Goal: Task Accomplishment & Management: Manage account settings

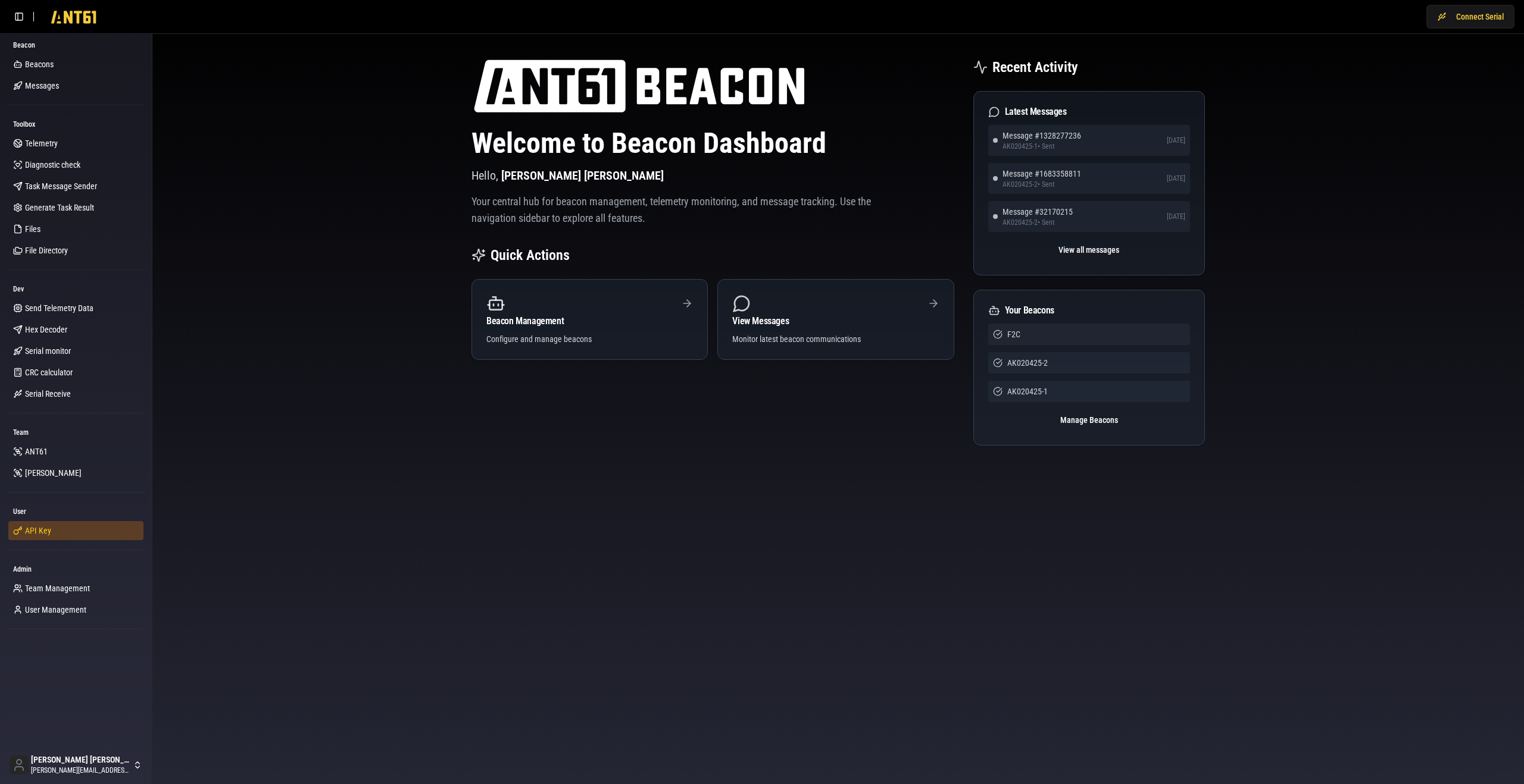
click at [73, 531] on link "API Key" at bounding box center [76, 531] width 135 height 19
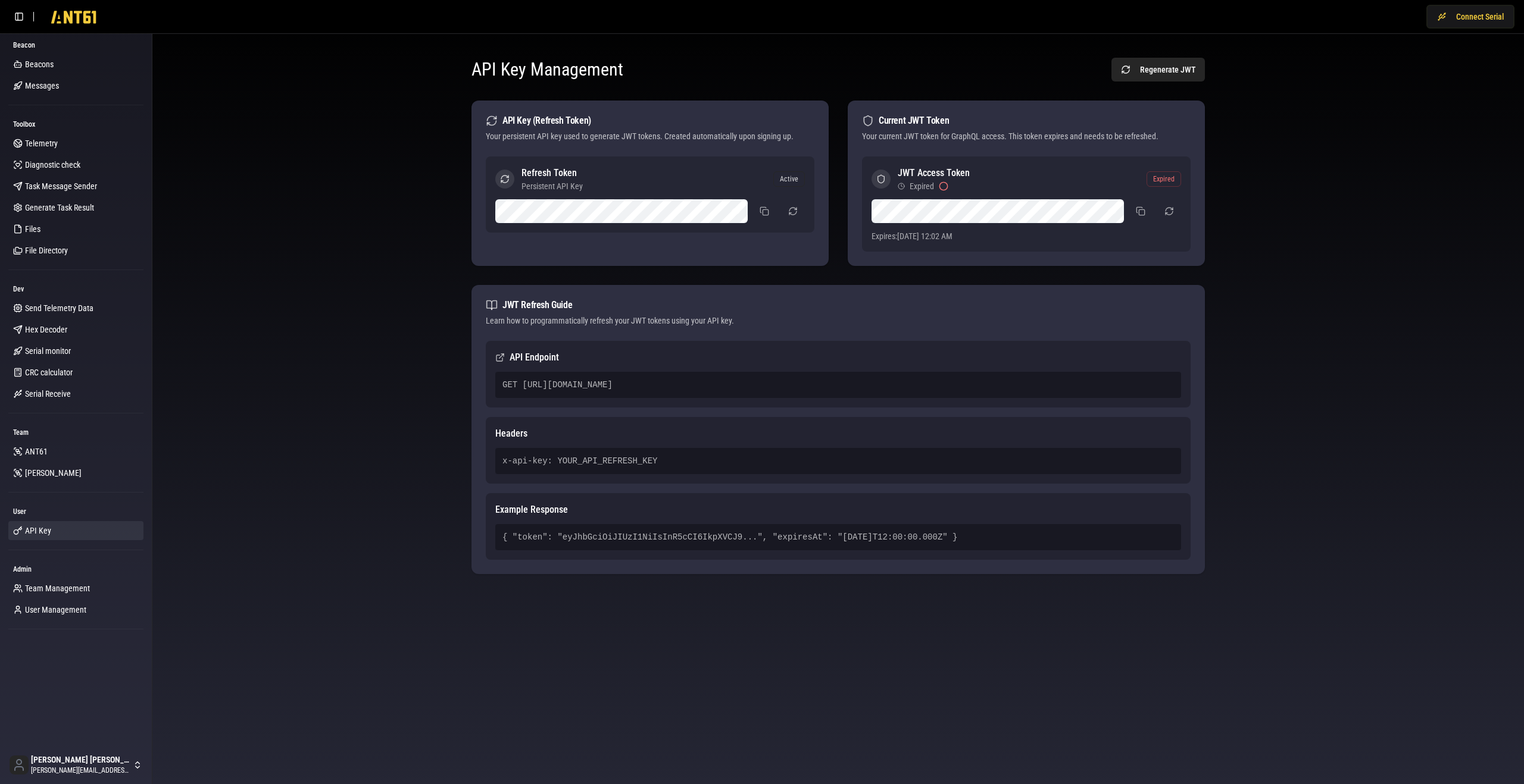
click at [647, 377] on div "GET [URL][DOMAIN_NAME]" at bounding box center [838, 385] width 686 height 26
click at [649, 388] on div "GET [URL][DOMAIN_NAME]" at bounding box center [838, 385] width 686 height 26
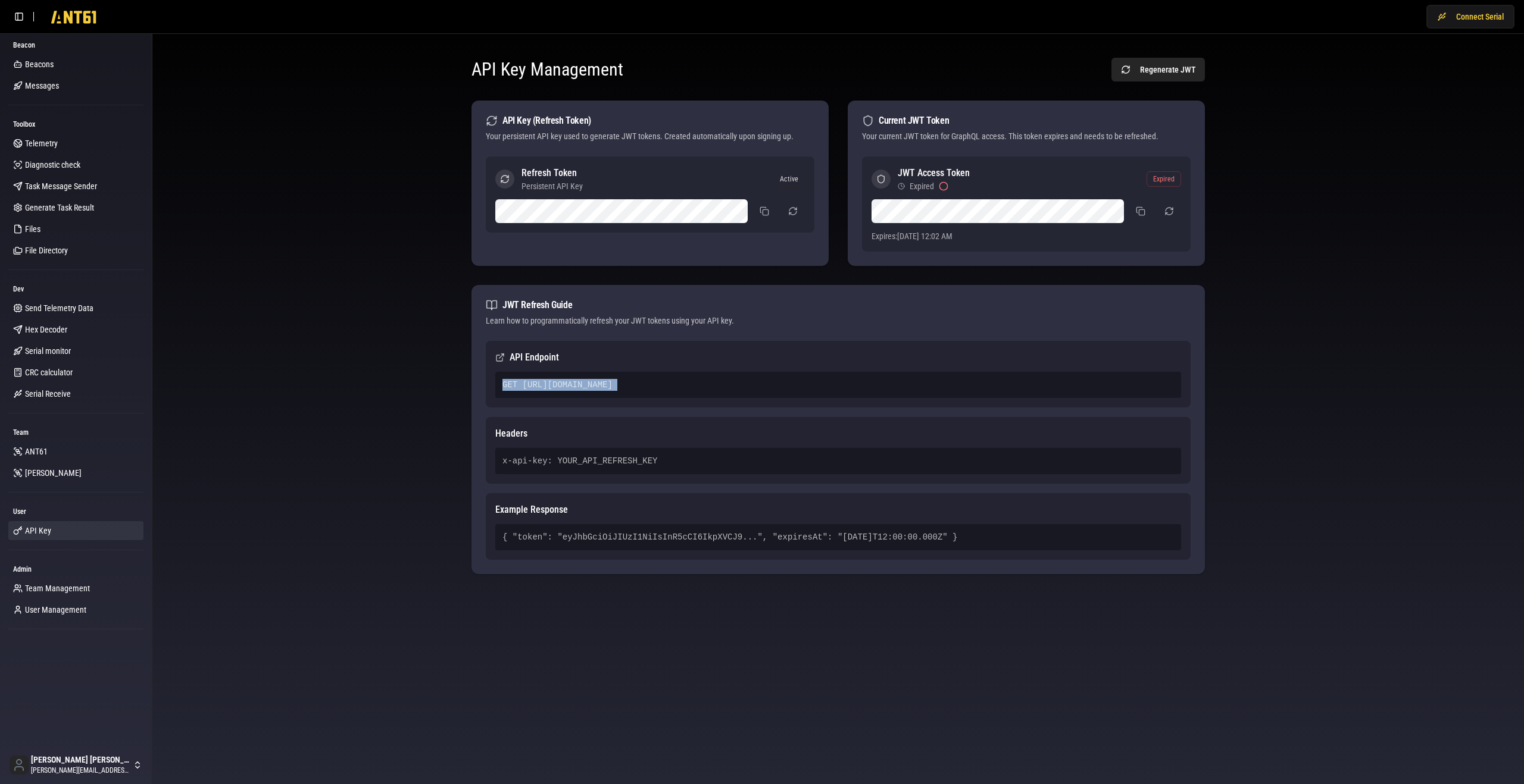
click at [650, 383] on div "GET [URL][DOMAIN_NAME]" at bounding box center [838, 385] width 686 height 26
drag, startPoint x: 524, startPoint y: 385, endPoint x: 941, endPoint y: 388, distance: 417.0
click at [941, 388] on div "GET [URL][DOMAIN_NAME]" at bounding box center [838, 385] width 686 height 26
copy div "https://ab2mediwbhrxpw2krde63gzkpi0sngnu.lambda-url.ap-southeast-2.on.aws/"
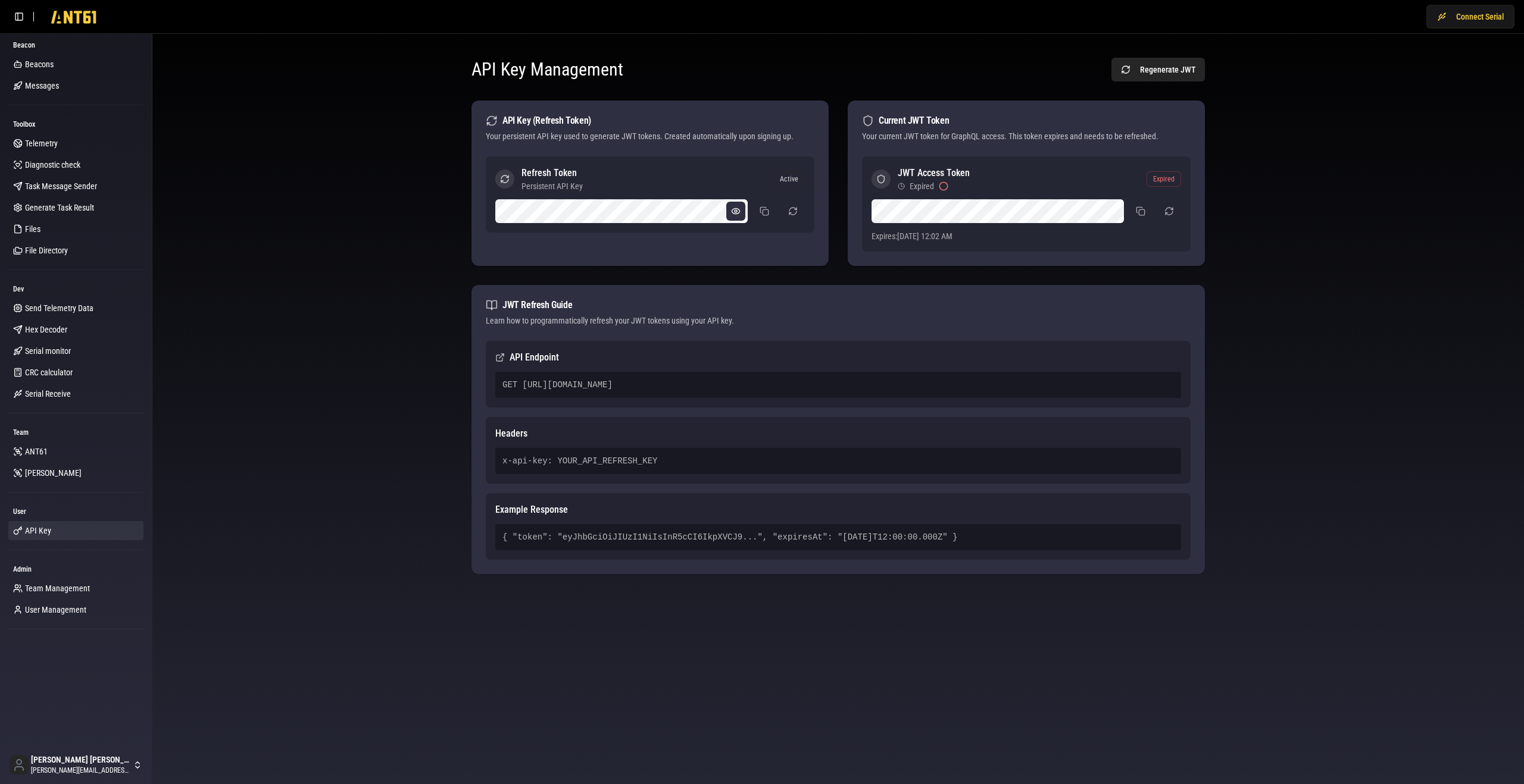
click at [734, 210] on button at bounding box center [735, 211] width 19 height 19
click at [760, 209] on button at bounding box center [764, 211] width 24 height 21
click at [758, 211] on button at bounding box center [764, 211] width 24 height 21
click at [762, 211] on button at bounding box center [764, 211] width 24 height 21
click at [757, 210] on button at bounding box center [764, 211] width 24 height 21
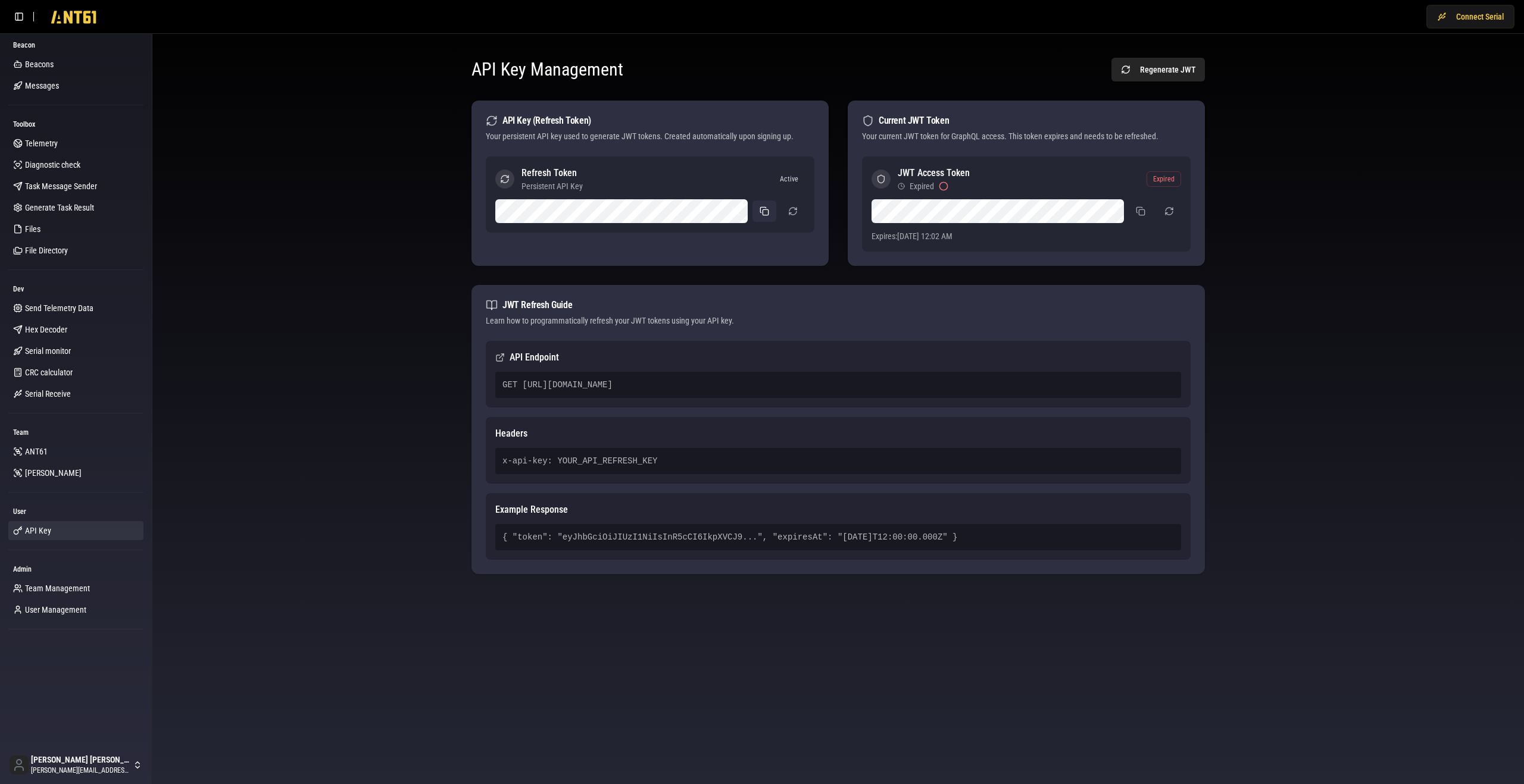
click at [763, 208] on button at bounding box center [764, 211] width 24 height 21
click at [735, 210] on button at bounding box center [735, 211] width 19 height 19
click at [765, 213] on button at bounding box center [764, 211] width 24 height 21
click at [467, 143] on div "API Key Management Regenerate JWT API Key (Refresh Token) Your persistent API k…" at bounding box center [837, 325] width 762 height 564
click at [789, 211] on button "button" at bounding box center [793, 211] width 24 height 21
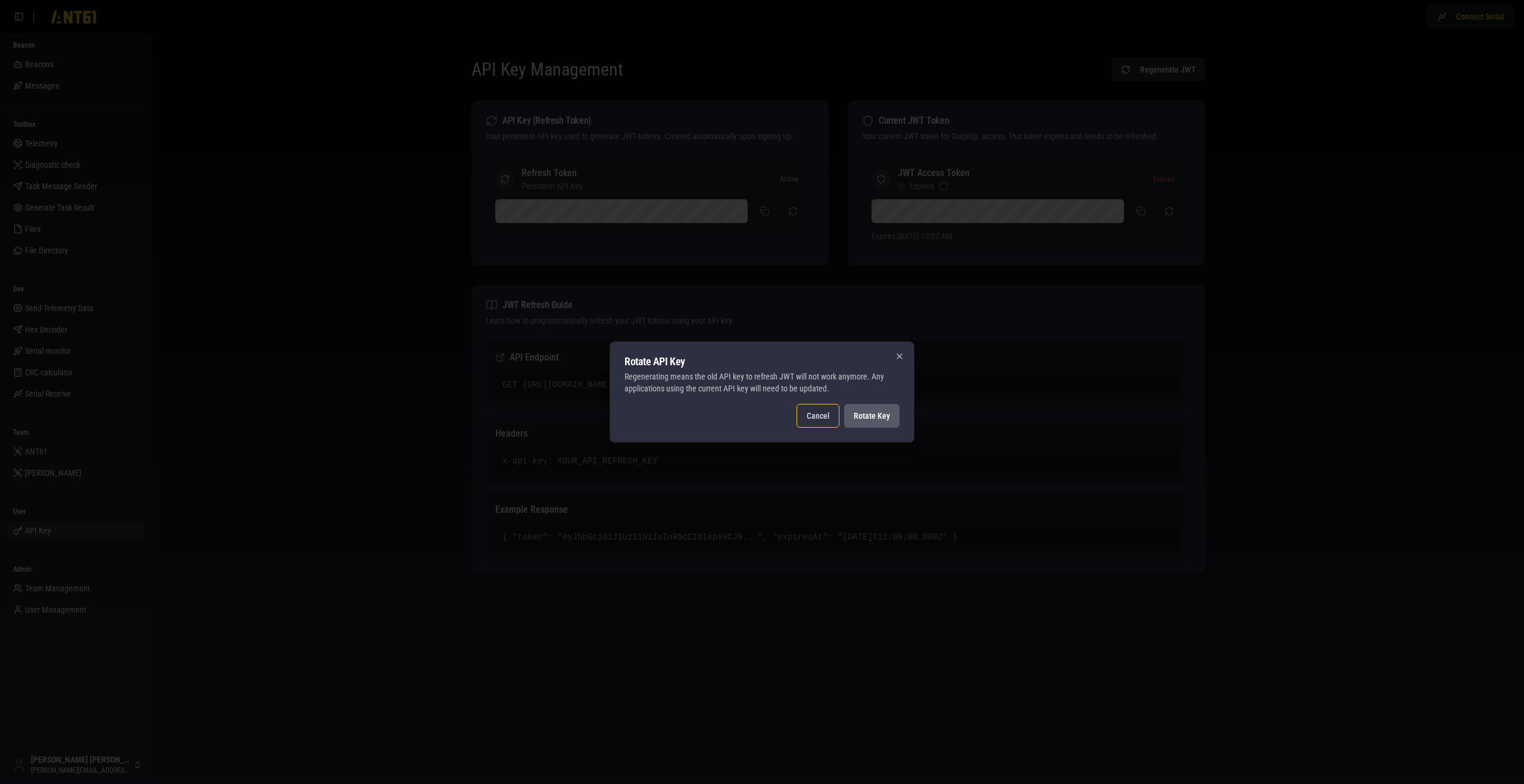
click at [861, 421] on button "Rotate Key" at bounding box center [871, 416] width 56 height 24
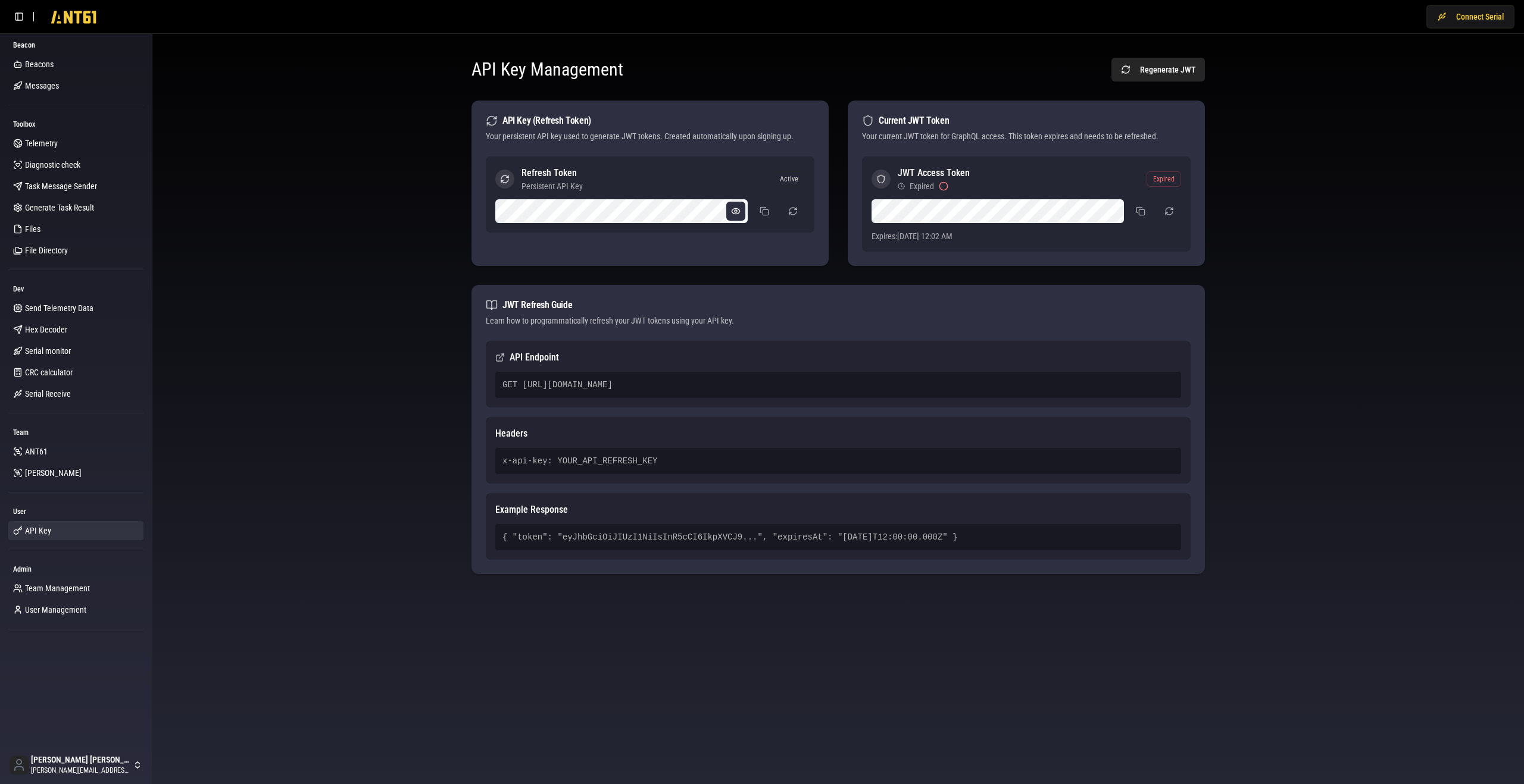
click at [741, 212] on button at bounding box center [735, 211] width 19 height 19
click at [739, 209] on button at bounding box center [735, 211] width 19 height 19
click at [769, 211] on button at bounding box center [764, 211] width 24 height 21
drag, startPoint x: 773, startPoint y: 537, endPoint x: 969, endPoint y: 535, distance: 196.0
click at [969, 535] on div "{ "token": "eyJhbGciOiJIUzI1NiIsInR5cCI6IkpXVCJ9...", "expiresAt": "[DATE]T12:0…" at bounding box center [838, 537] width 686 height 26
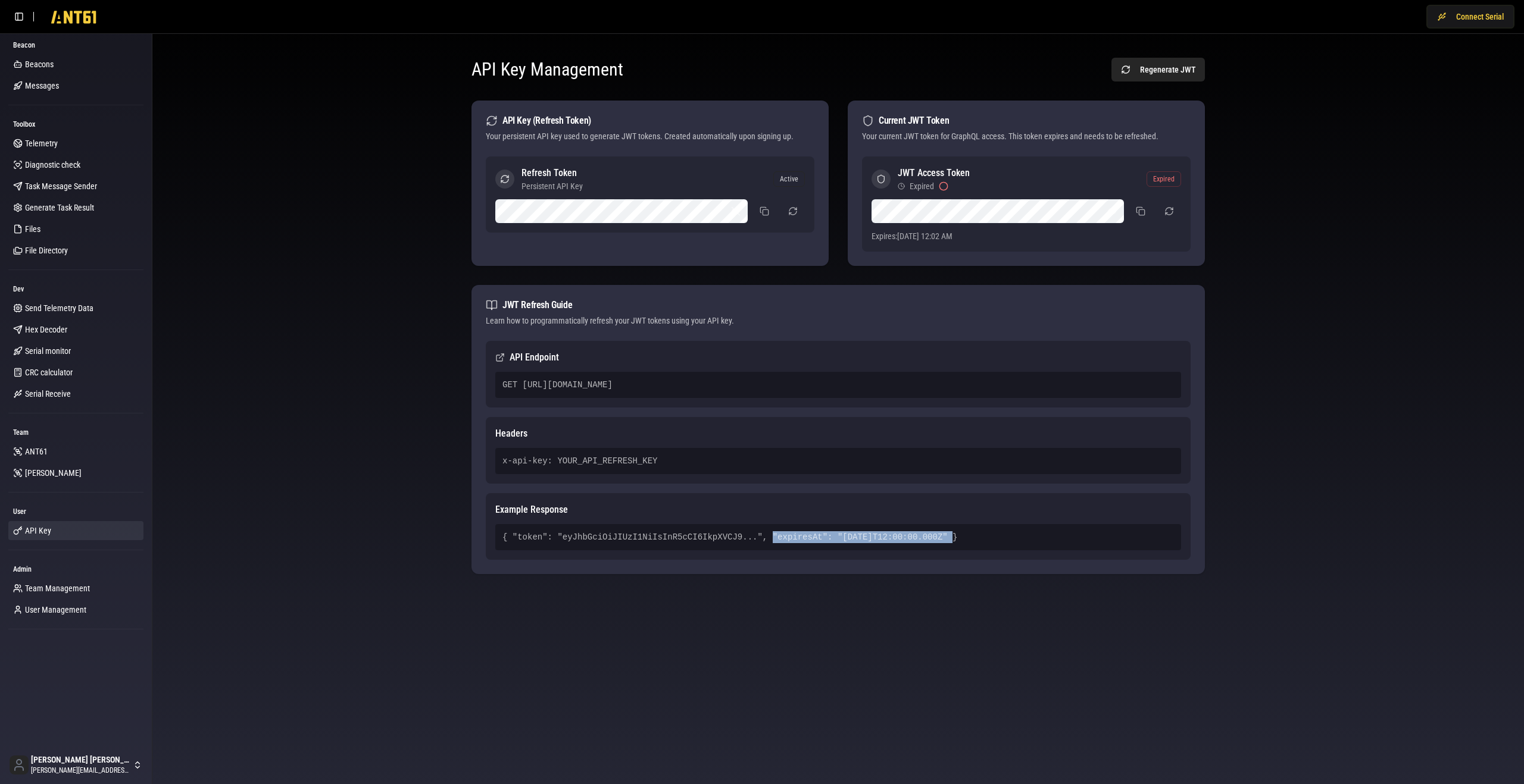
copy div ""expiresAt": "[DATE]T12:00:00.000Z""
click at [73, 64] on link "Beacons" at bounding box center [76, 64] width 135 height 19
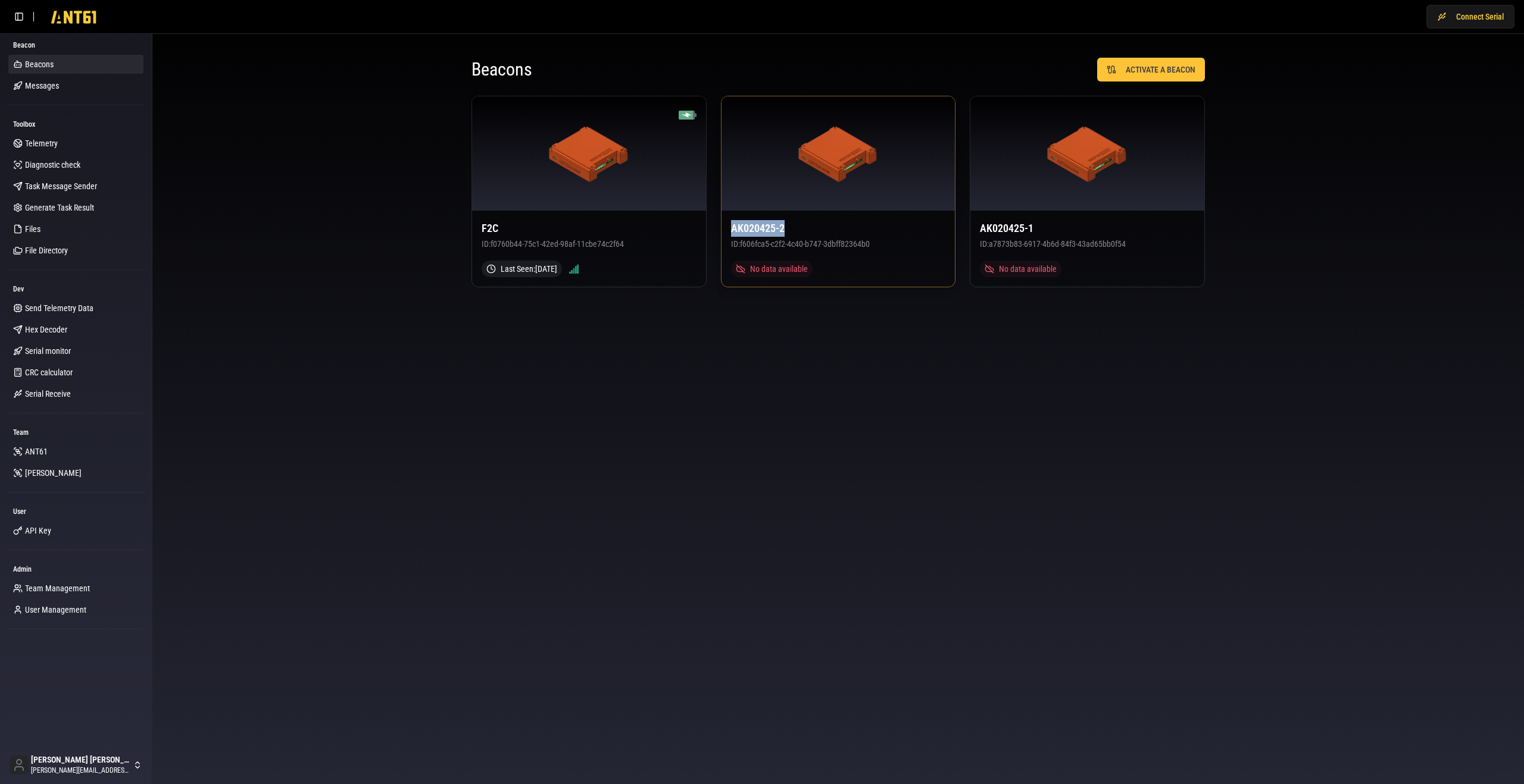
drag, startPoint x: 791, startPoint y: 225, endPoint x: 726, endPoint y: 226, distance: 65.0
click at [726, 226] on div "AK020425-2 ID: f606fca5-c2f2-4c40-b747-3dbff82364b0 No data available" at bounding box center [838, 249] width 233 height 77
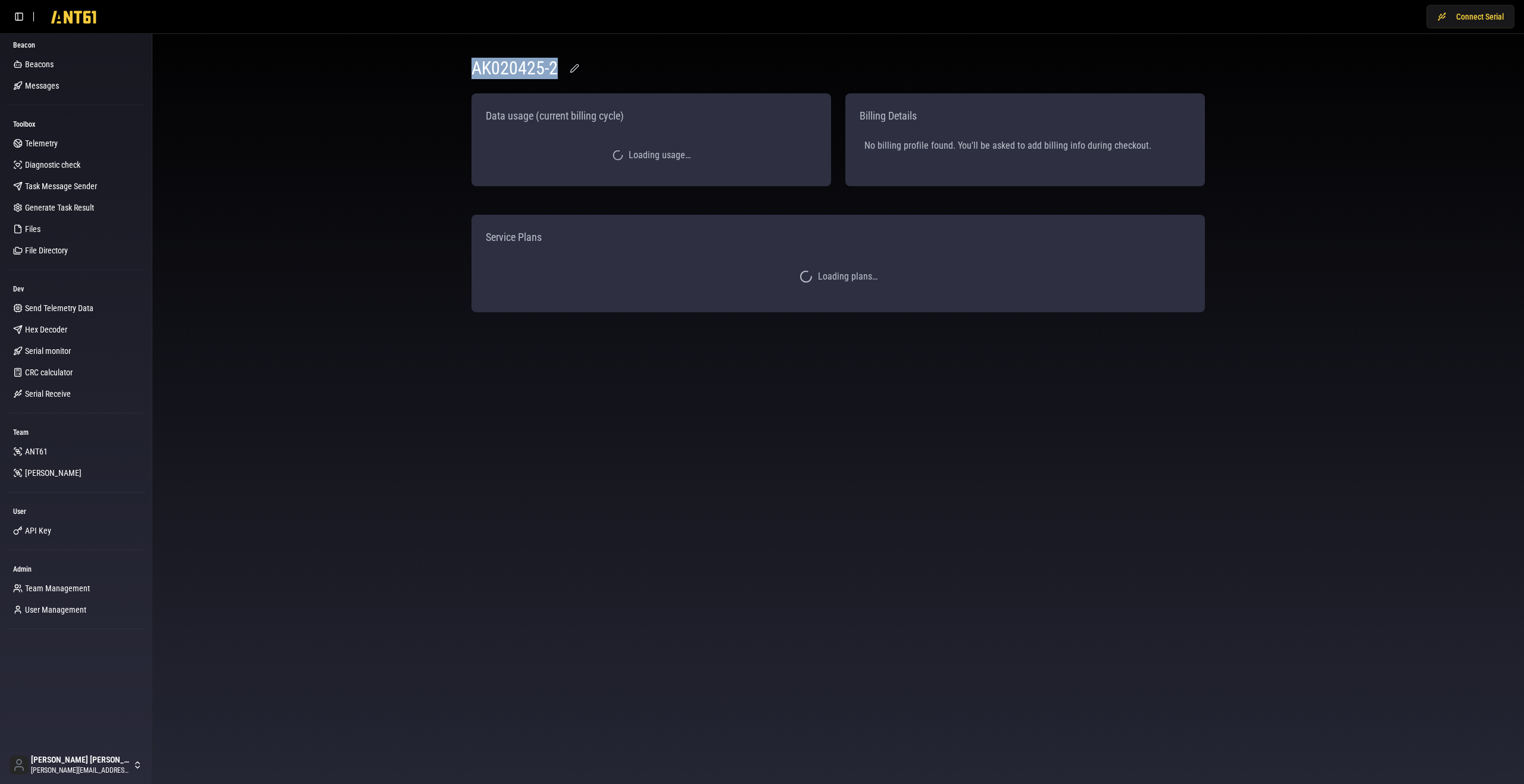
drag, startPoint x: 473, startPoint y: 68, endPoint x: 559, endPoint y: 68, distance: 86.0
click at [559, 68] on div "AK020425-2" at bounding box center [655, 67] width 367 height 21
copy h1 "AK020425-2"
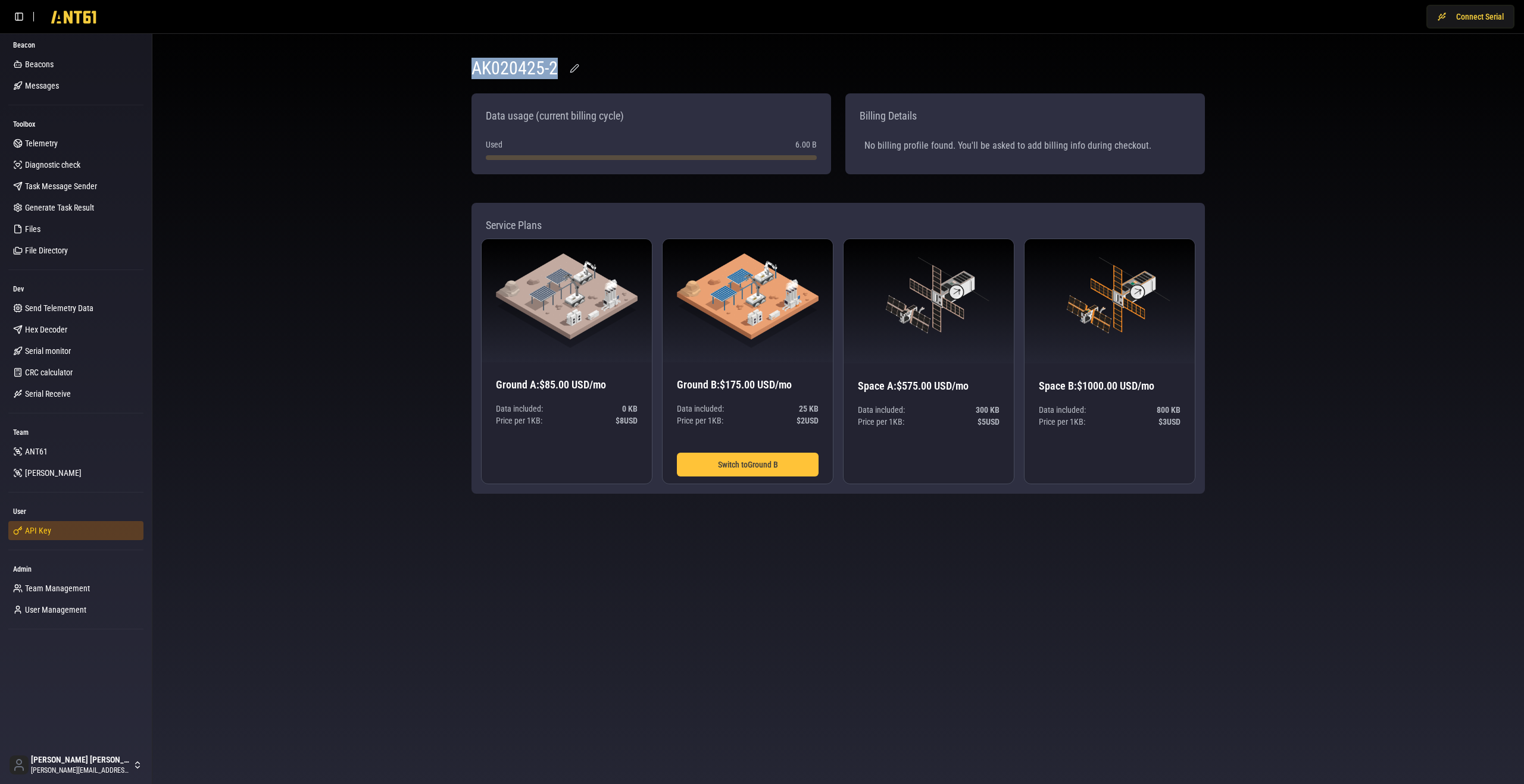
click at [50, 527] on span "API Key" at bounding box center [37, 531] width 26 height 12
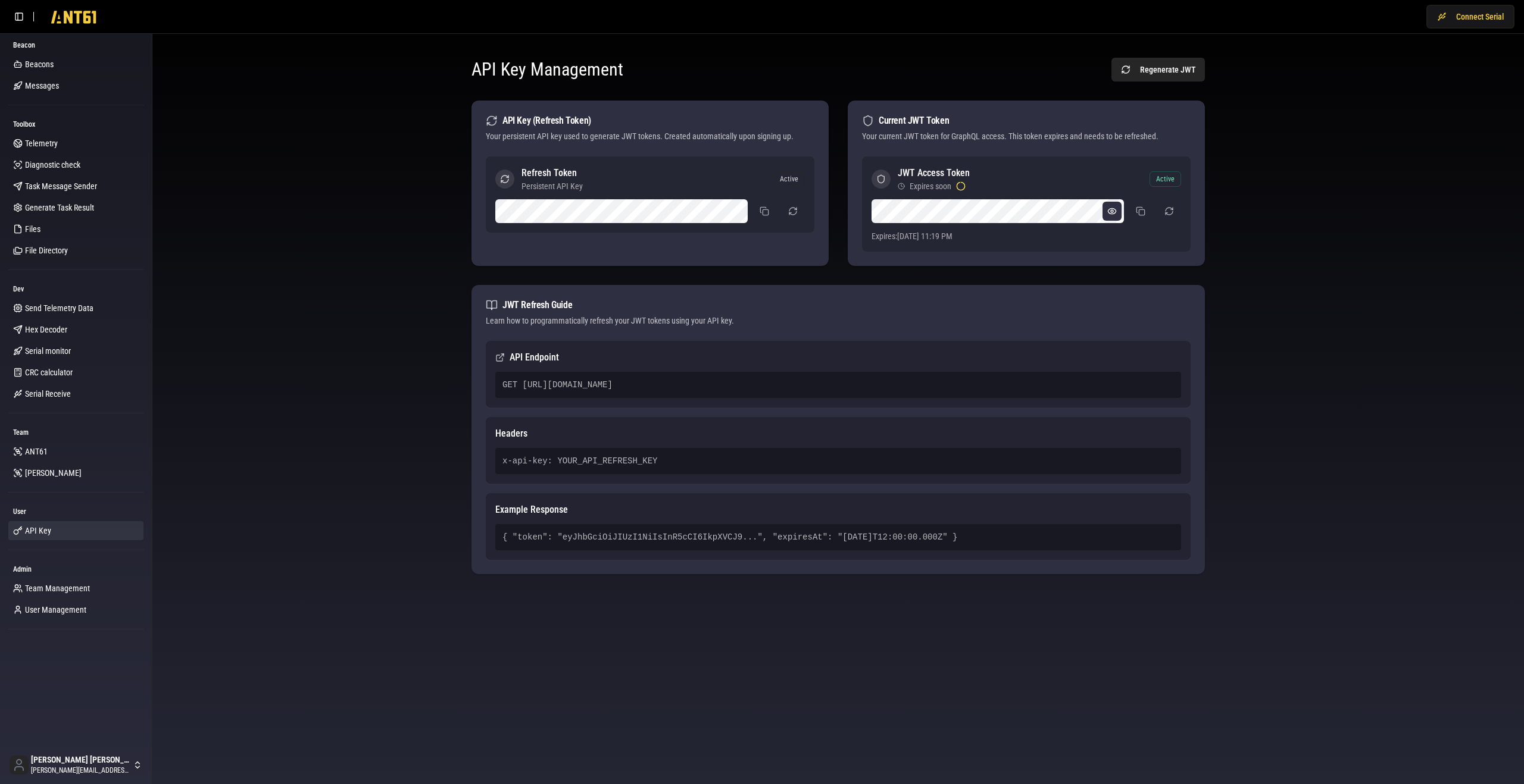
click at [1118, 210] on button at bounding box center [1112, 211] width 19 height 19
click at [1139, 211] on button at bounding box center [1140, 211] width 24 height 21
click at [387, 224] on div "API Key Management Regenerate JWT API Key (Refresh Token) Your persistent API k…" at bounding box center [838, 325] width 1353 height 564
click at [734, 212] on button at bounding box center [735, 211] width 19 height 19
click at [793, 207] on button "button" at bounding box center [793, 211] width 24 height 21
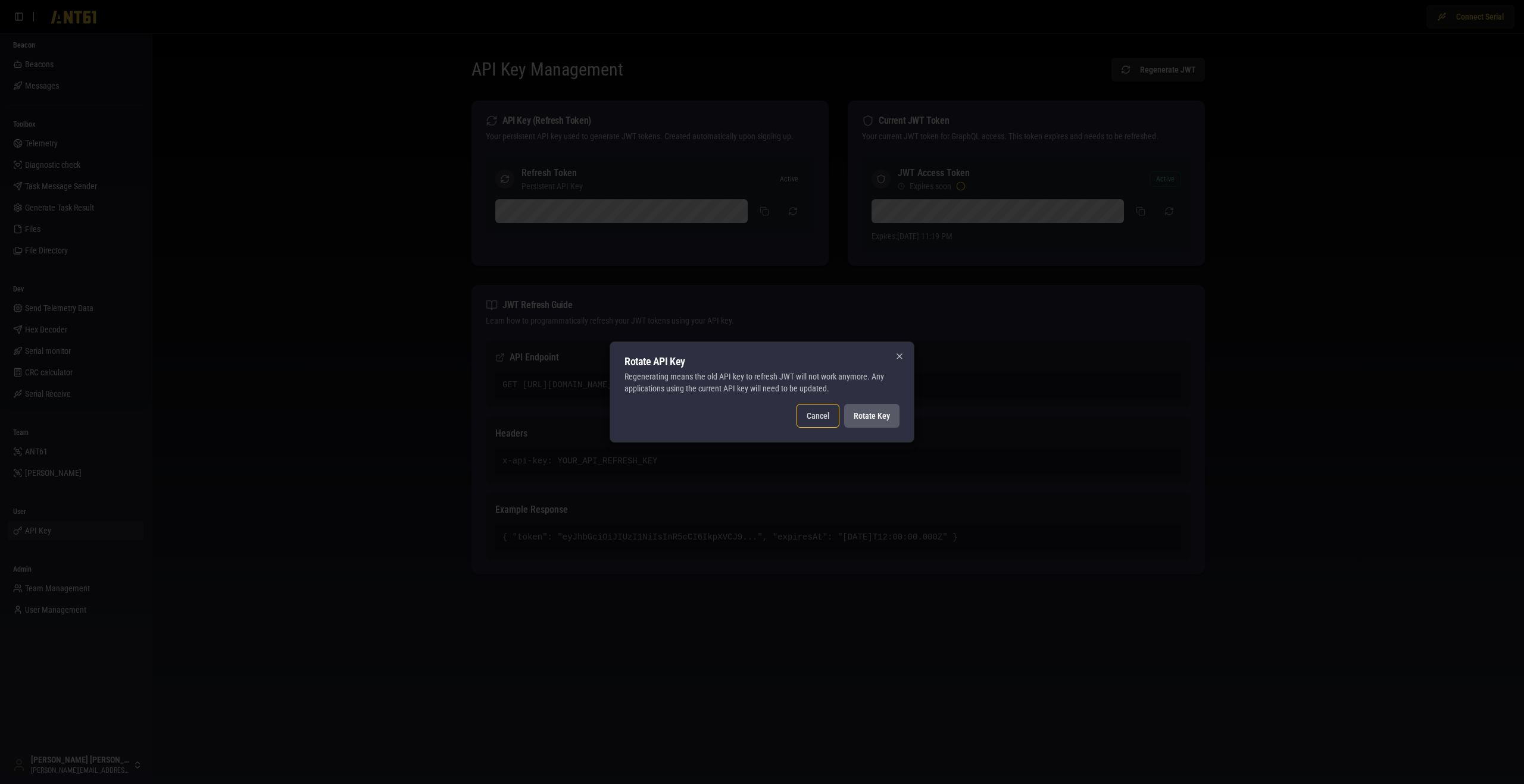
click at [871, 416] on button "Rotate Key" at bounding box center [871, 416] width 56 height 24
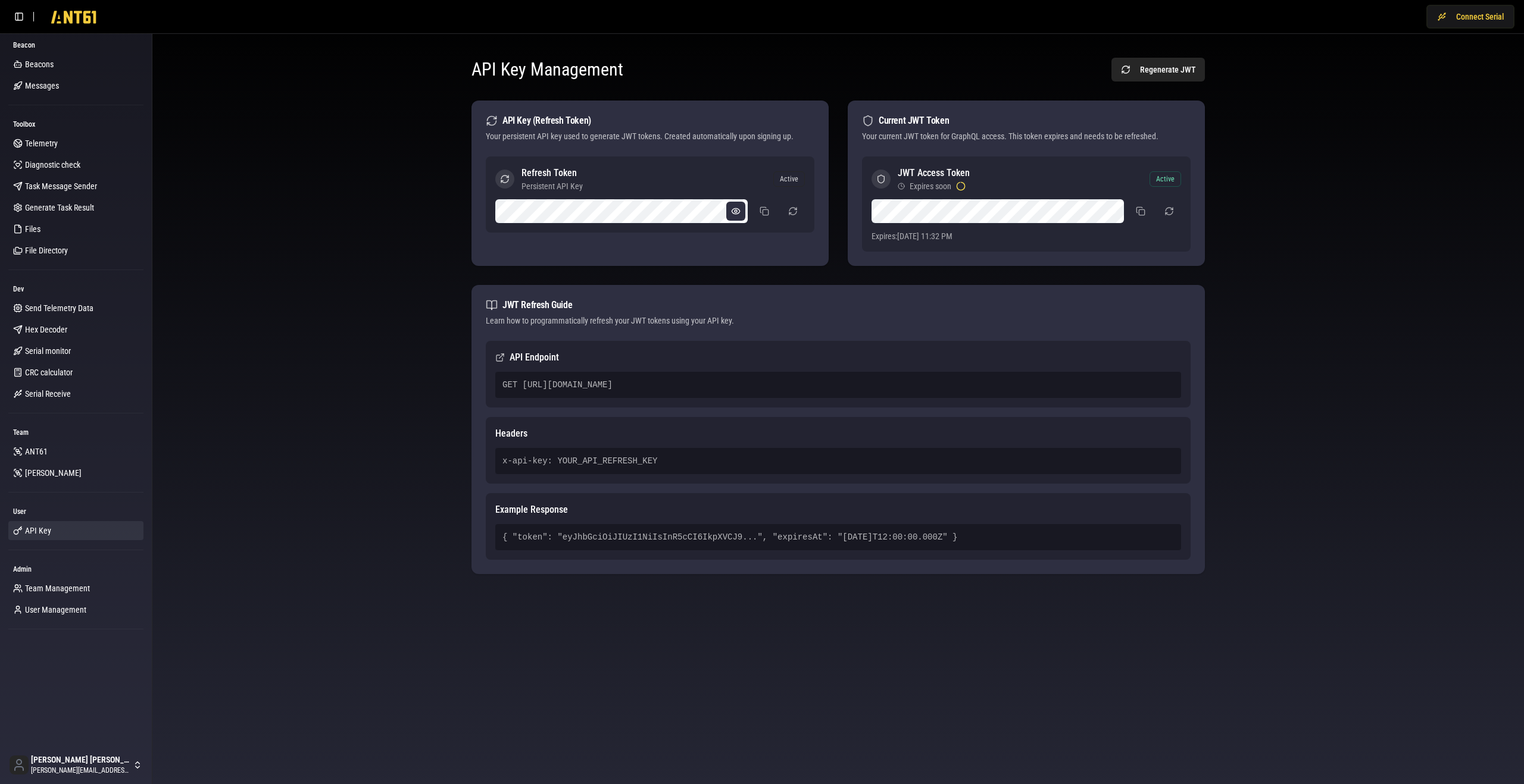
click at [731, 213] on button at bounding box center [735, 211] width 19 height 19
